Goal: Information Seeking & Learning: Learn about a topic

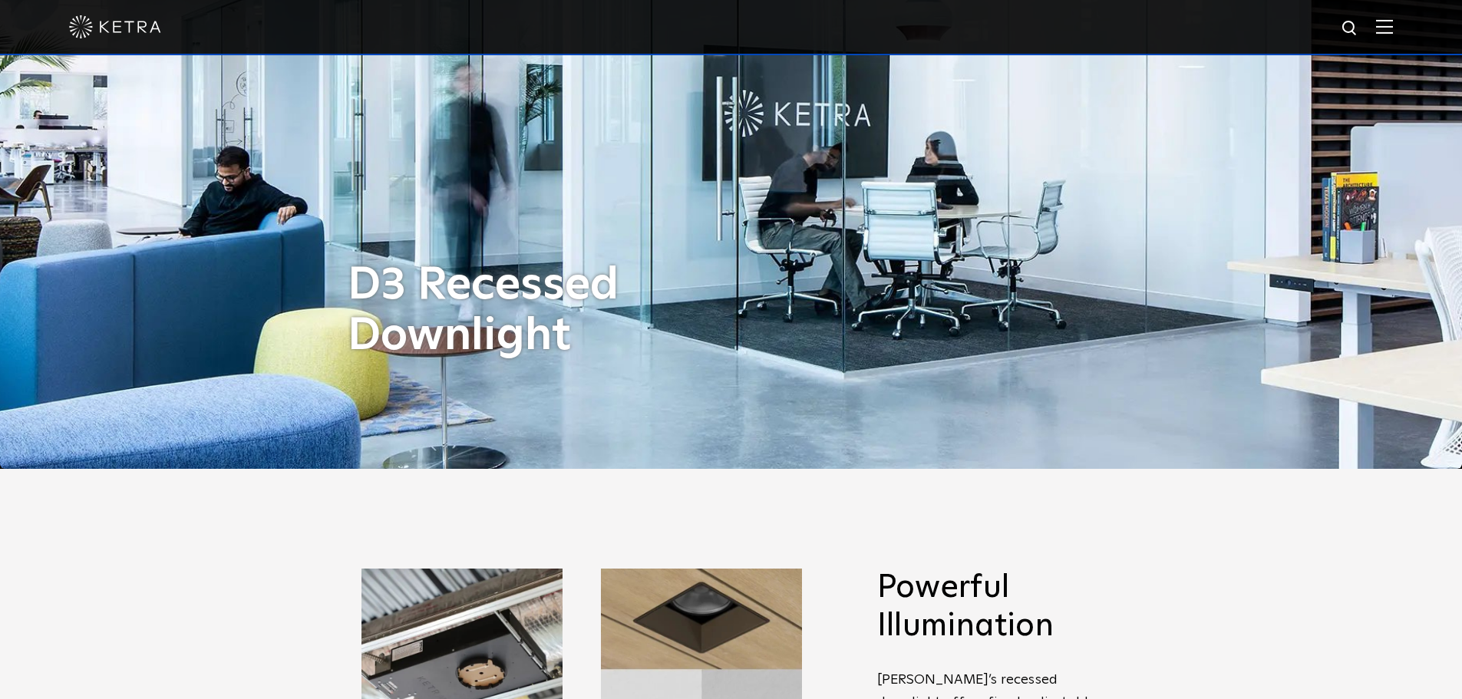
scroll to position [614, 0]
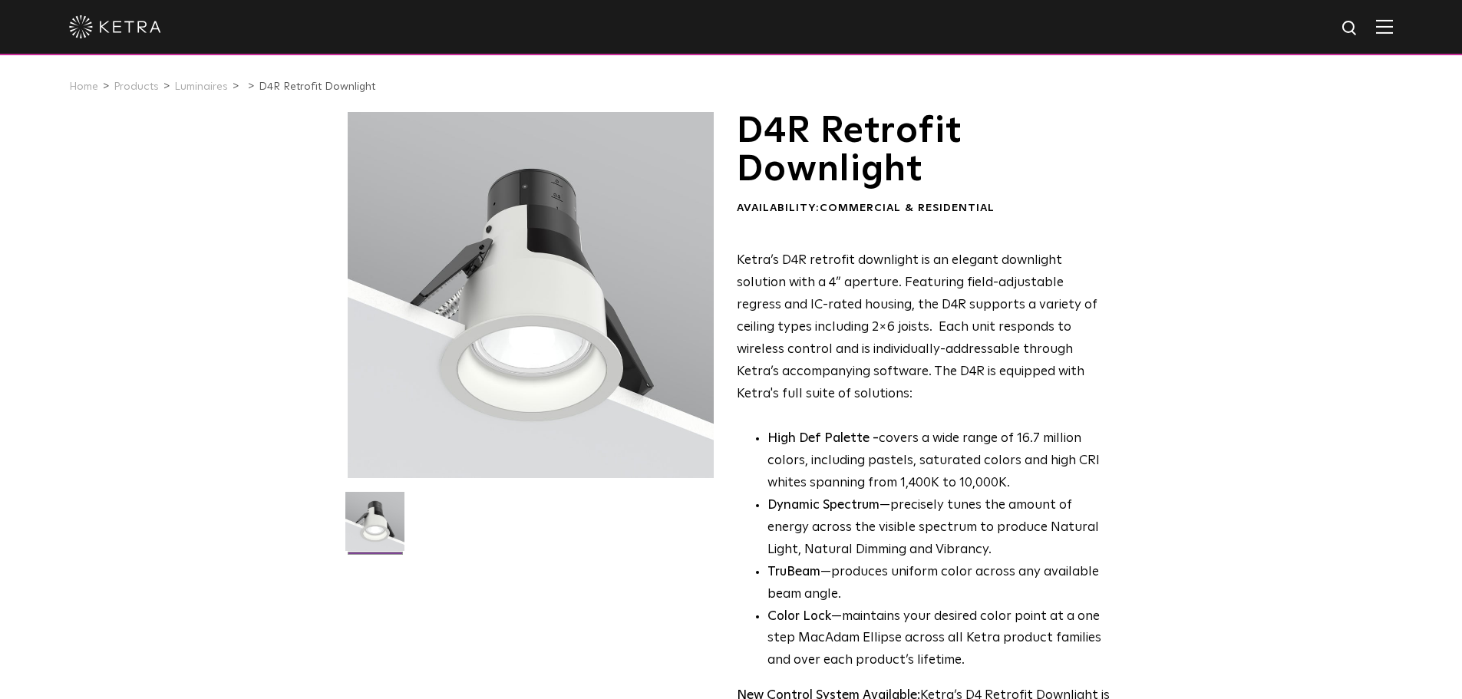
click at [509, 65] on div "Home Products Luminaires D4R Retrofit Downlight" at bounding box center [731, 86] width 1462 height 51
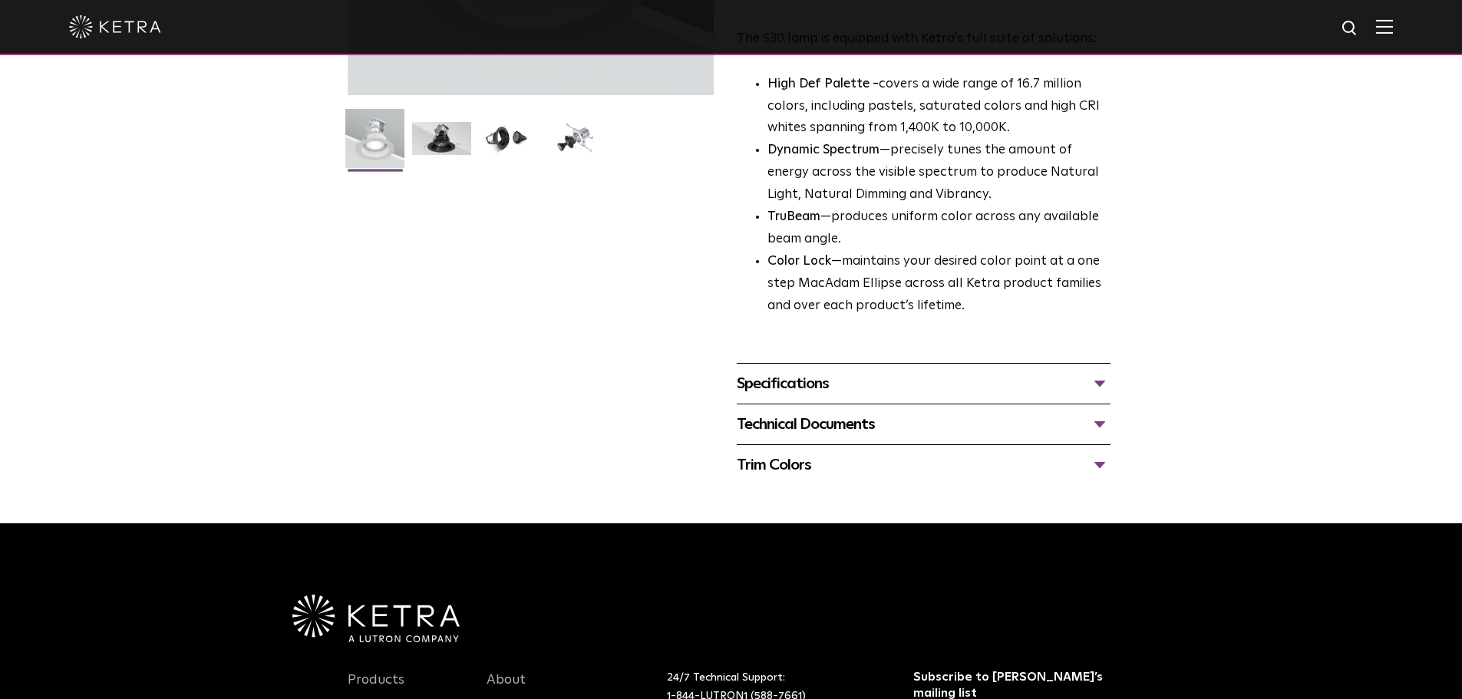
scroll to position [384, 0]
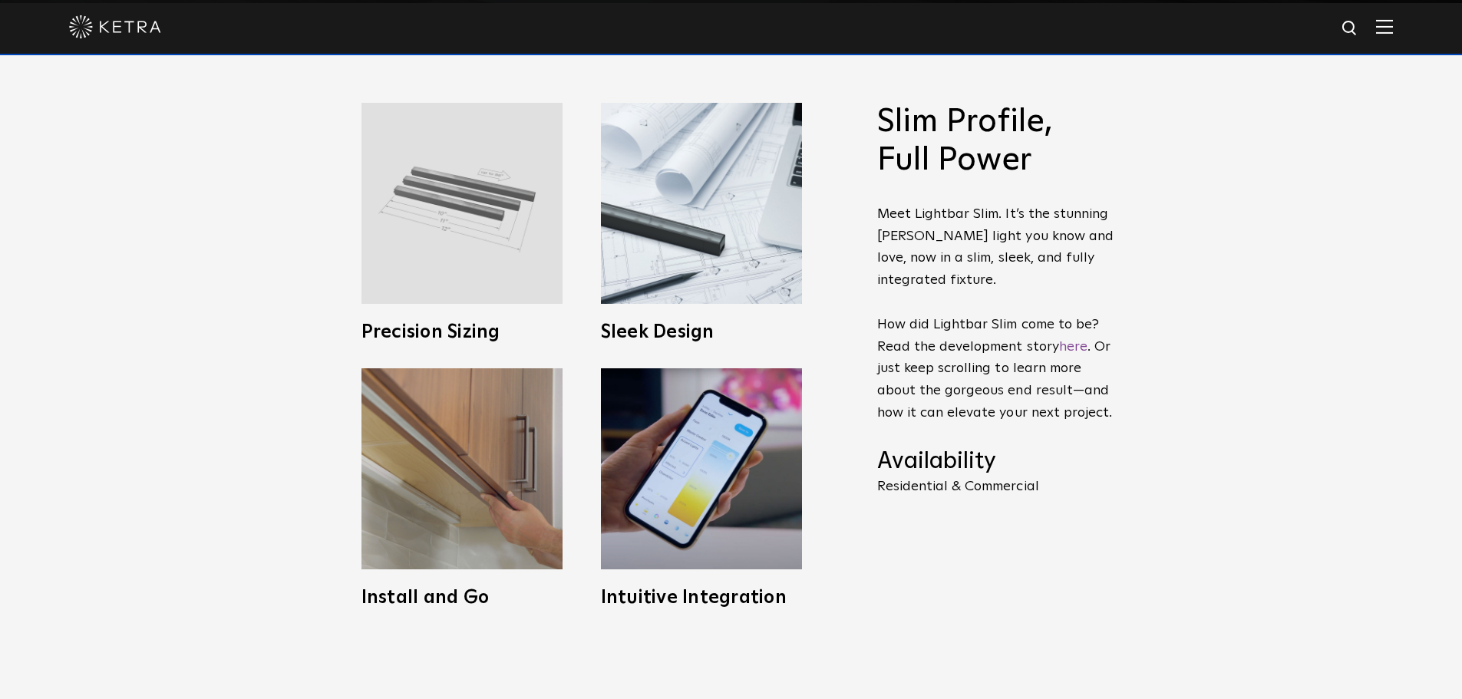
scroll to position [537, 0]
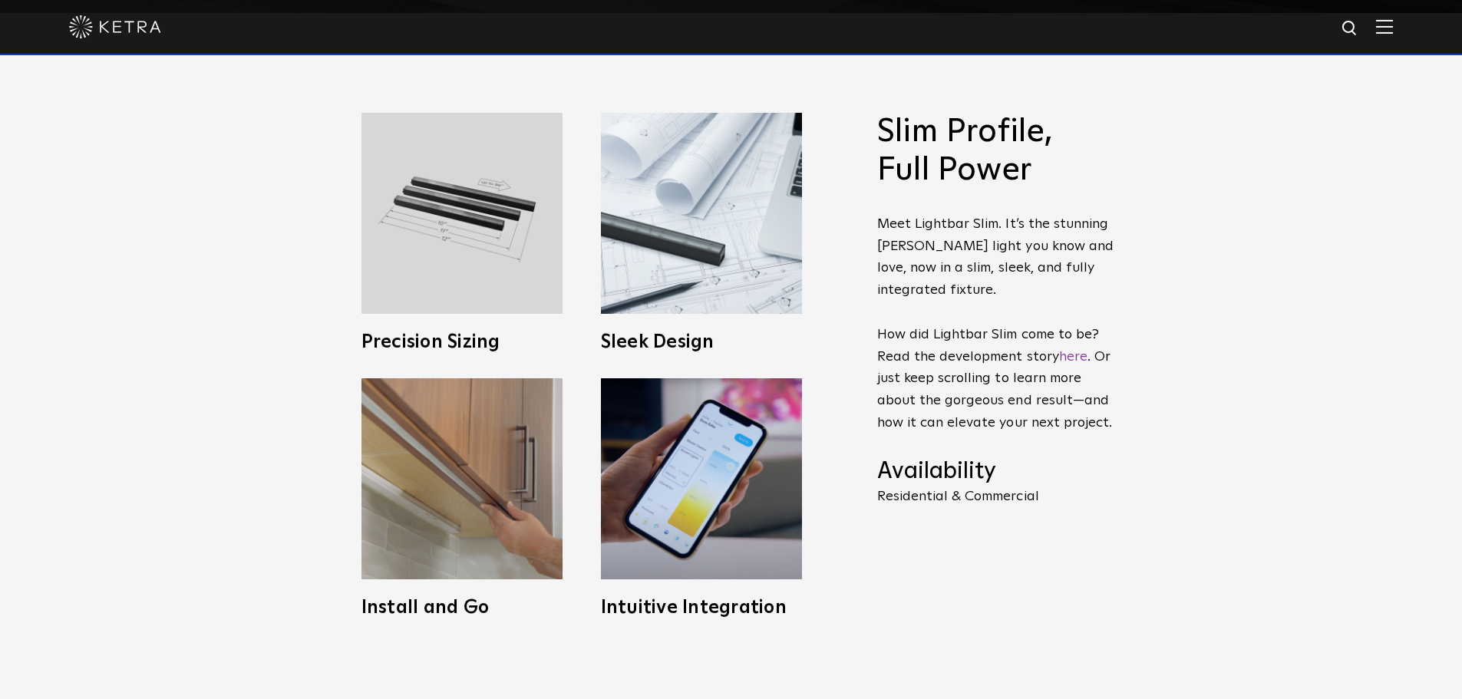
scroll to position [460, 0]
